Goal: Information Seeking & Learning: Understand process/instructions

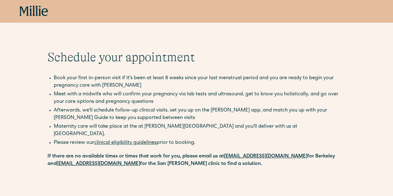
scroll to position [1, 0]
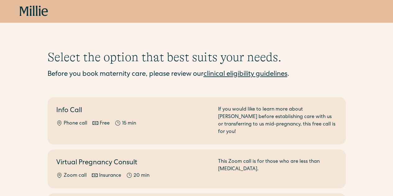
click at [243, 73] on link "clinical eligibility guidelines" at bounding box center [245, 74] width 84 height 7
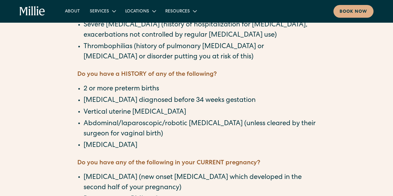
scroll to position [473, 0]
